Goal: Find contact information: Find contact information

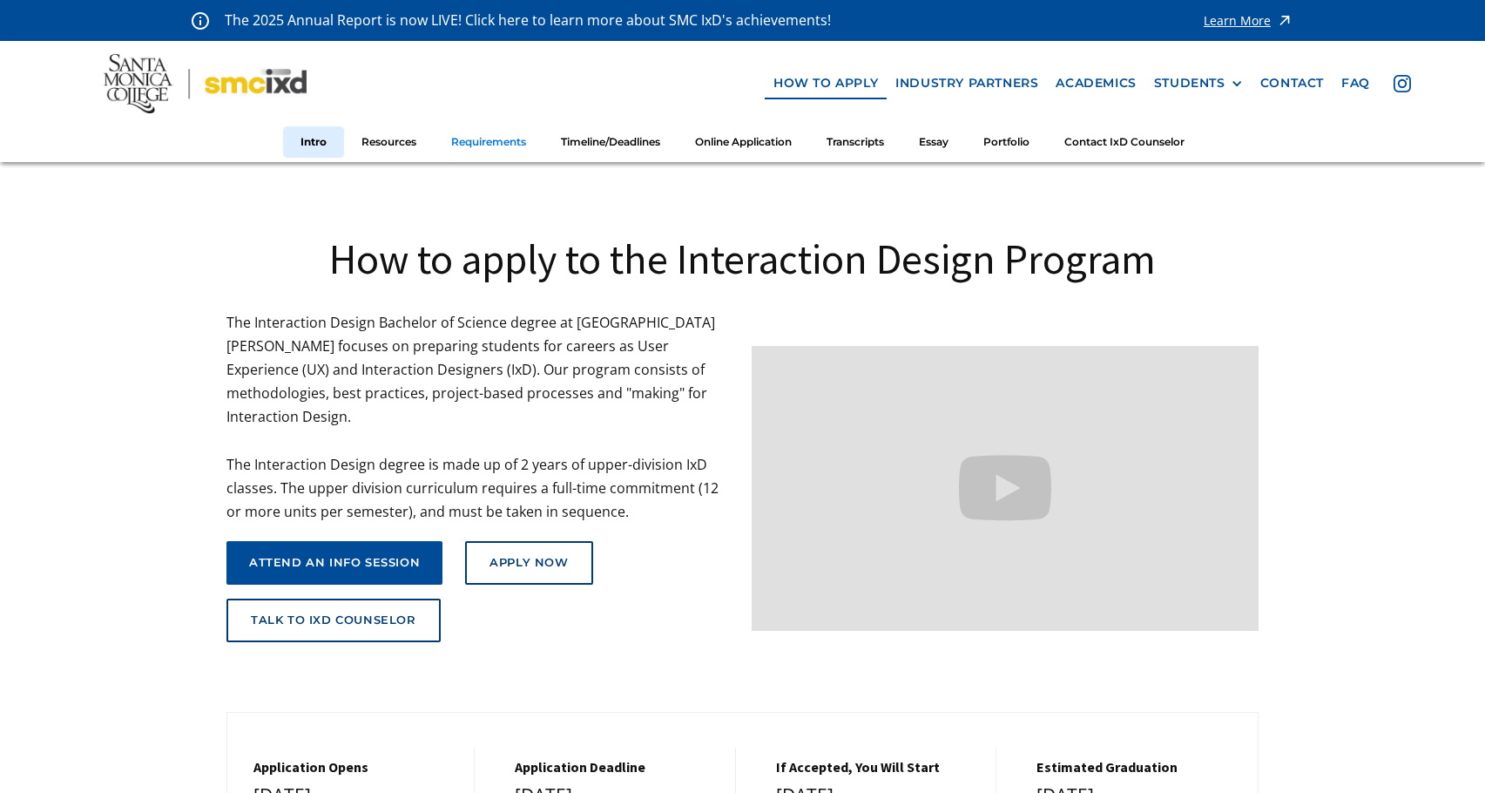
click at [497, 147] on link "Requirements" at bounding box center [489, 142] width 110 height 32
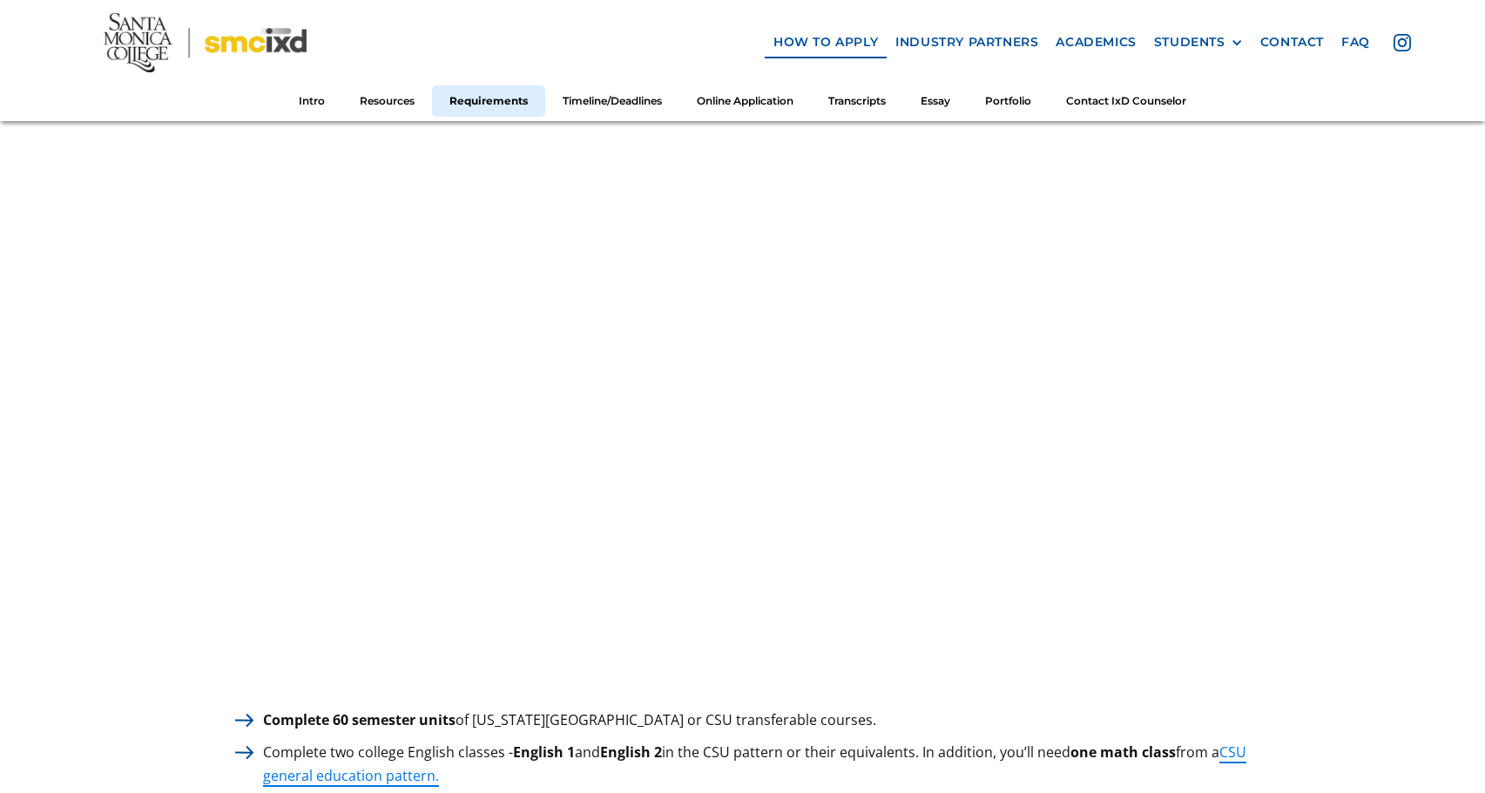
scroll to position [2030, 0]
click at [1116, 102] on link "Contact IxD Counselor" at bounding box center [1126, 101] width 155 height 32
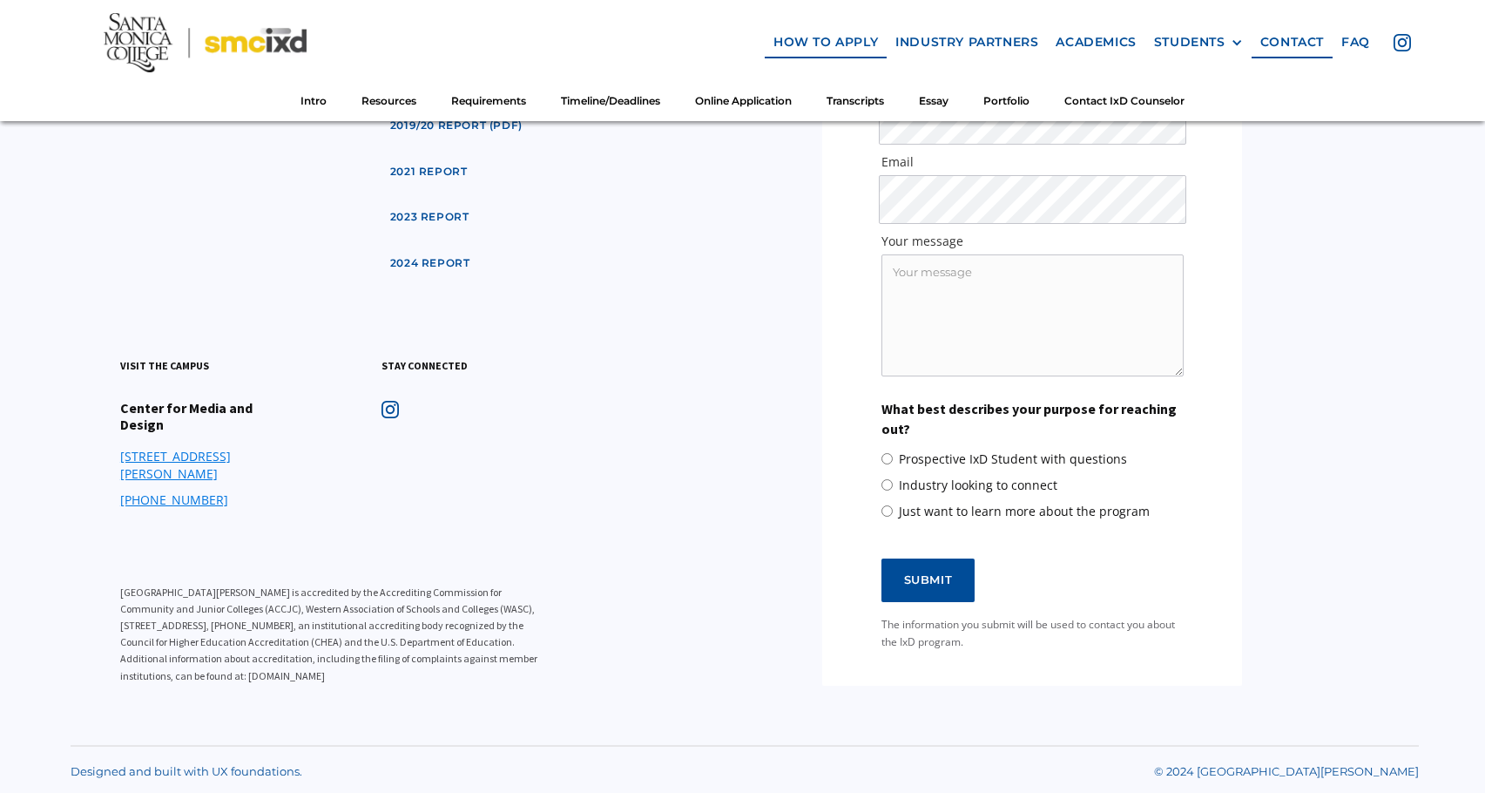
scroll to position [10536, 0]
click at [285, 44] on img at bounding box center [205, 42] width 203 height 59
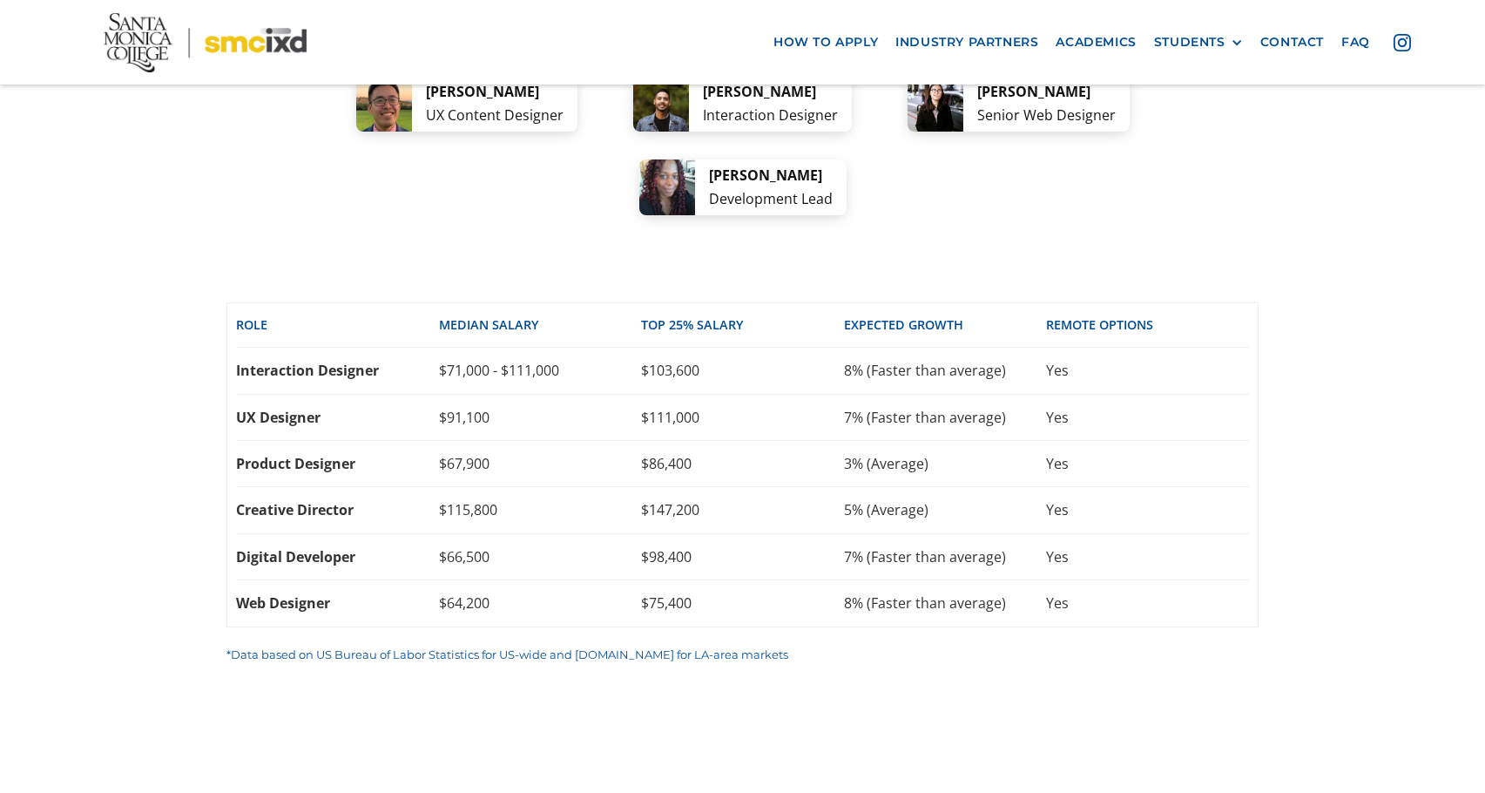
scroll to position [3727, 0]
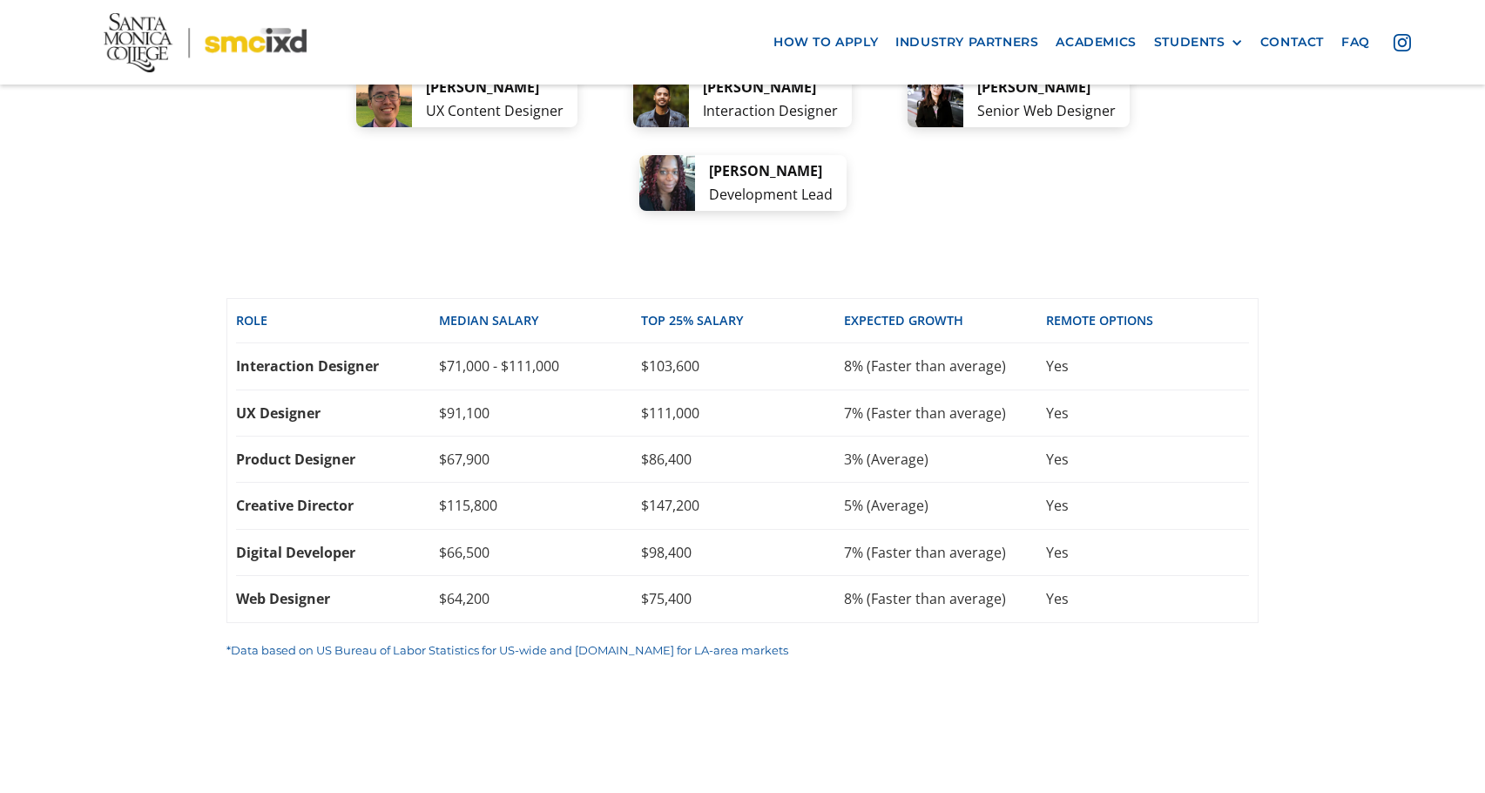
drag, startPoint x: 387, startPoint y: 205, endPoint x: 511, endPoint y: 240, distance: 128.5
click at [511, 44] on div "[PERSON_NAME] Product Designer" at bounding box center [463, 16] width 199 height 56
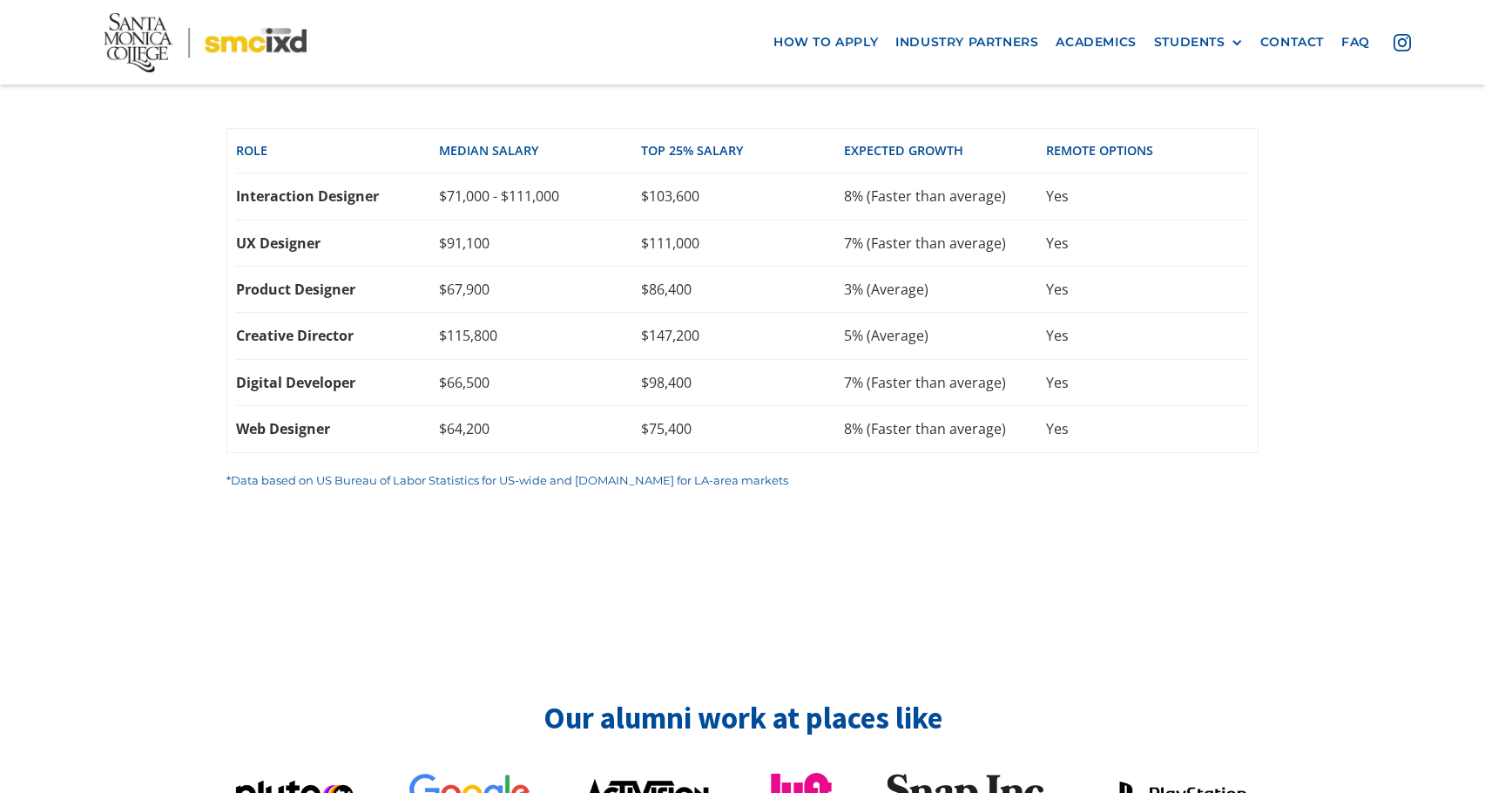
scroll to position [3898, 0]
copy div "[PERSON_NAME] Product Designer"
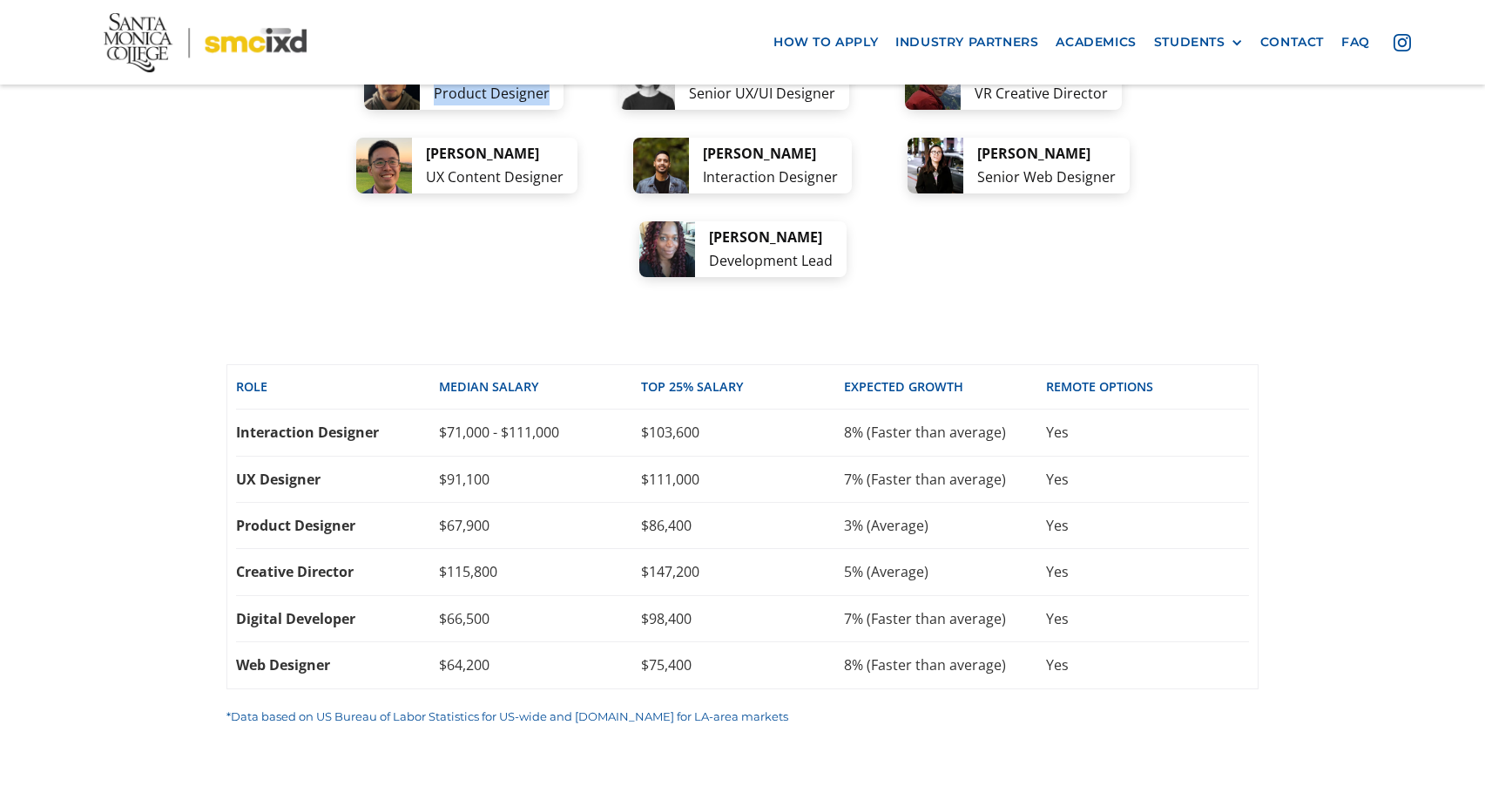
scroll to position [3662, 0]
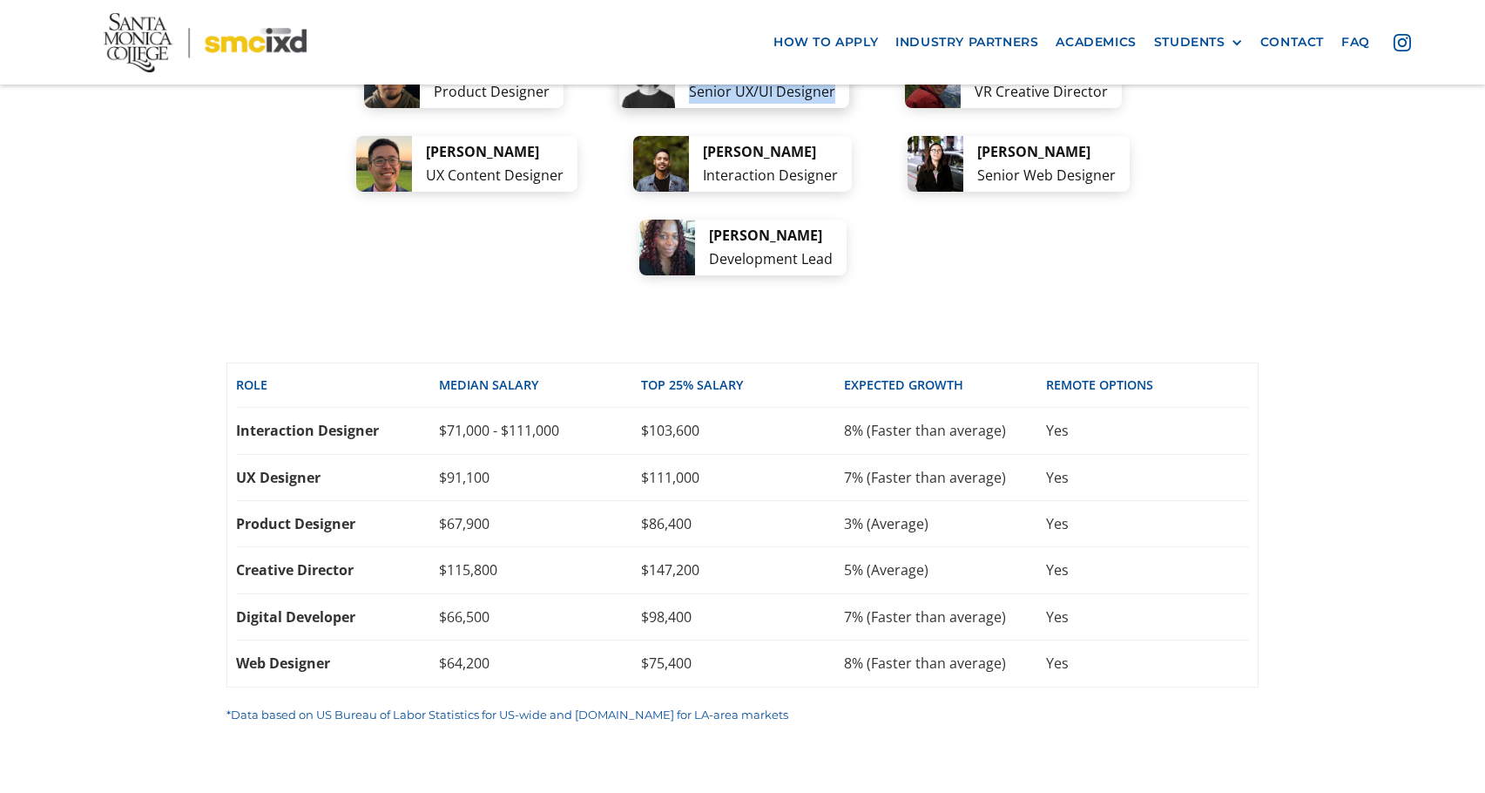
drag, startPoint x: 710, startPoint y: 264, endPoint x: 857, endPoint y: 303, distance: 152.4
click at [849, 108] on div "[PERSON_NAME] Senior UX/UI Designer" at bounding box center [734, 80] width 230 height 56
copy div "[PERSON_NAME] Senior UX/UI Designer"
